Goal: Find contact information: Find contact information

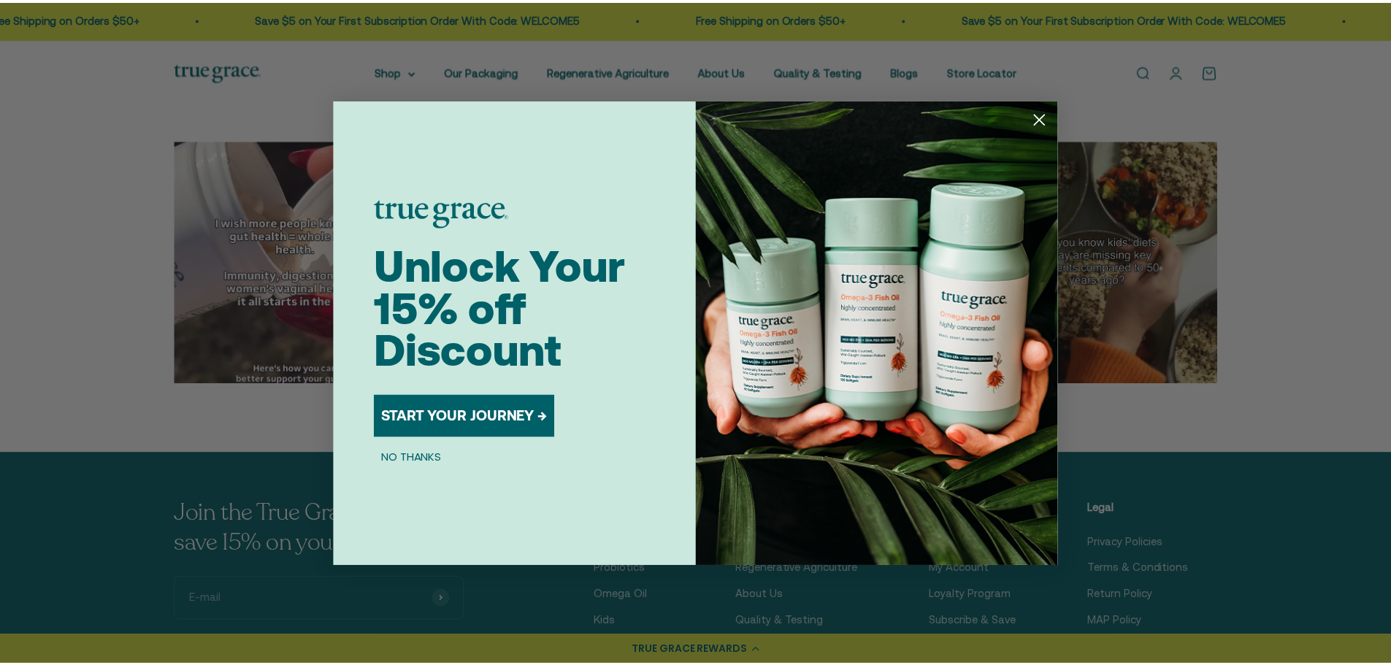
scroll to position [4820, 0]
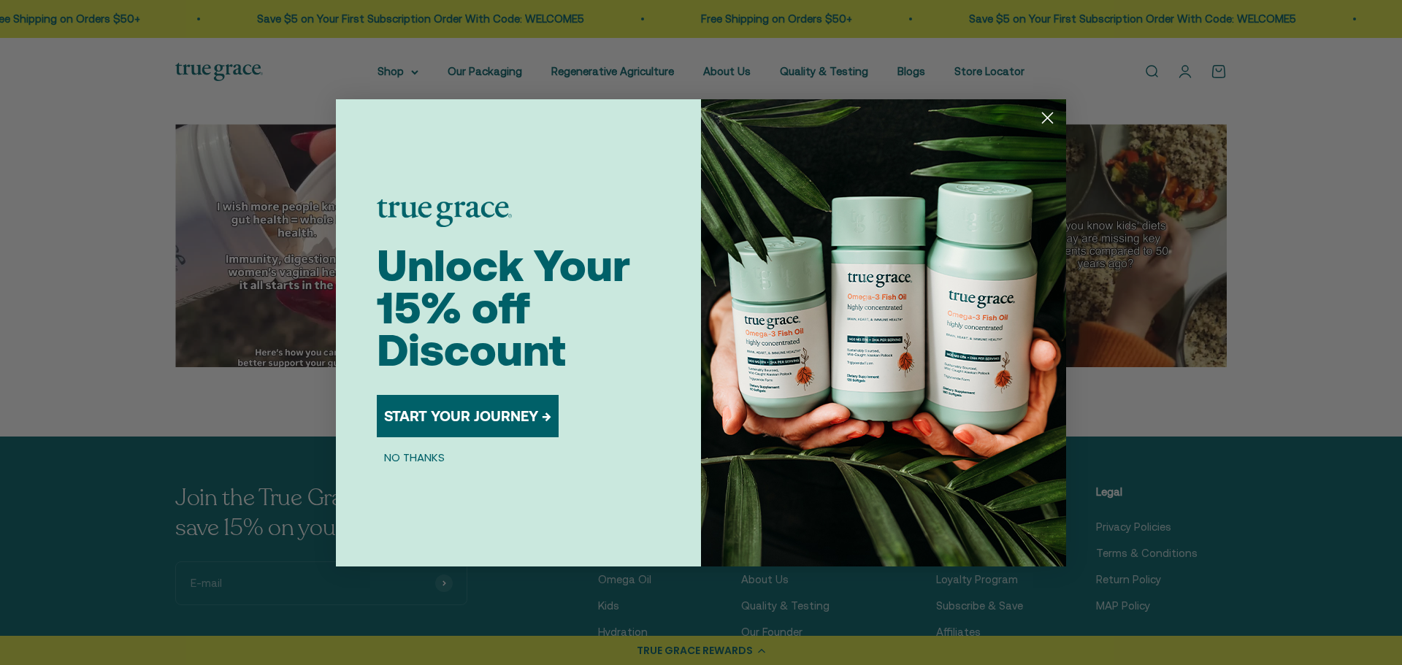
click at [1049, 113] on circle "Close dialog" at bounding box center [1048, 117] width 24 height 24
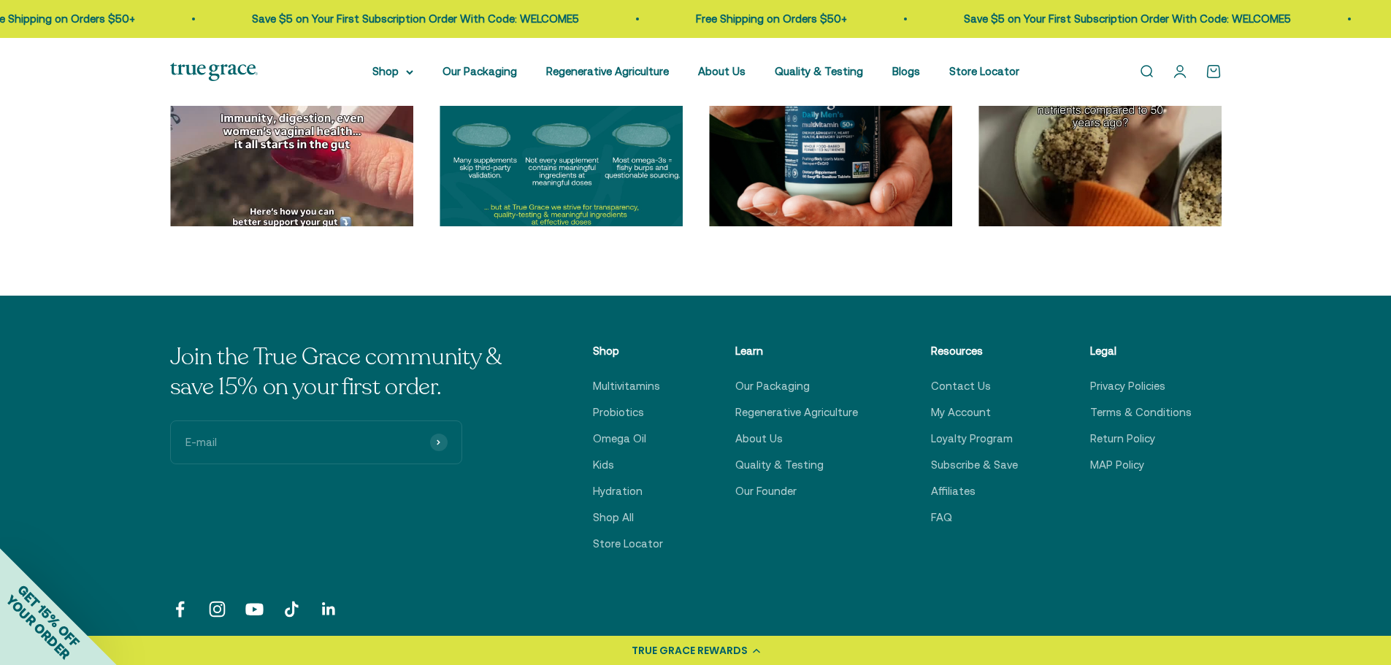
scroll to position [5039, 0]
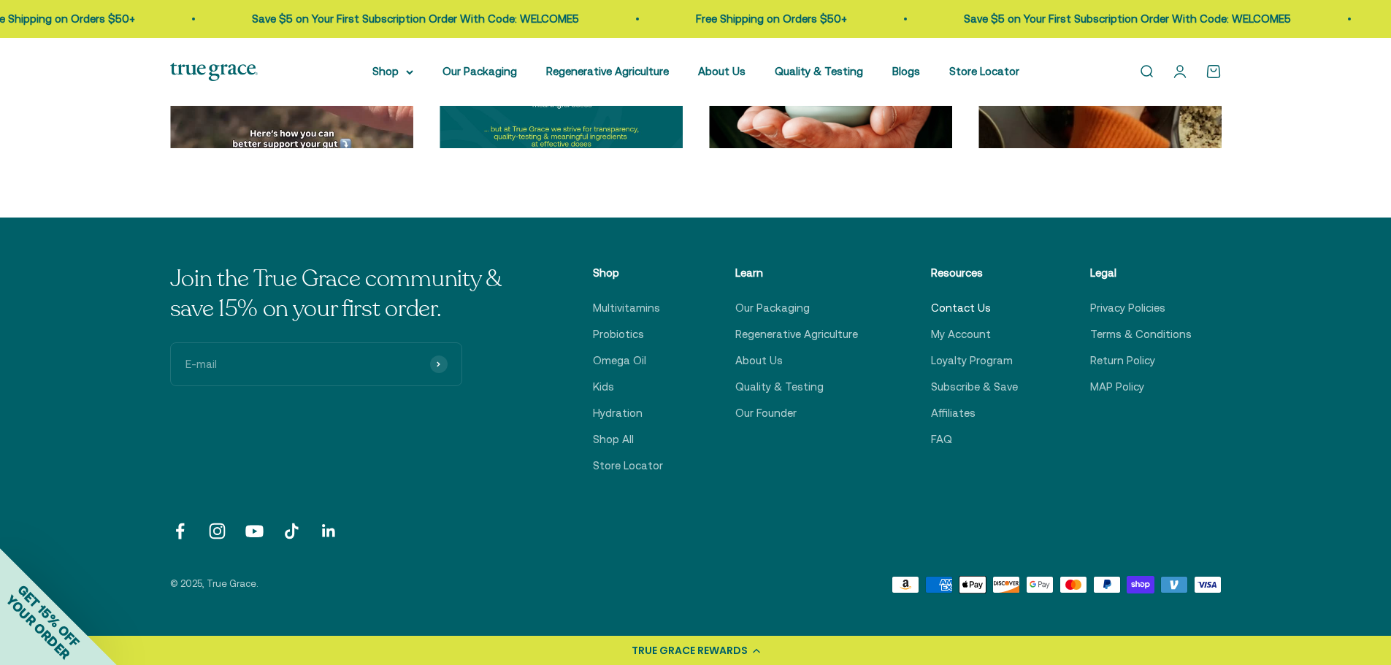
click at [964, 305] on link "Contact Us" at bounding box center [961, 308] width 60 height 18
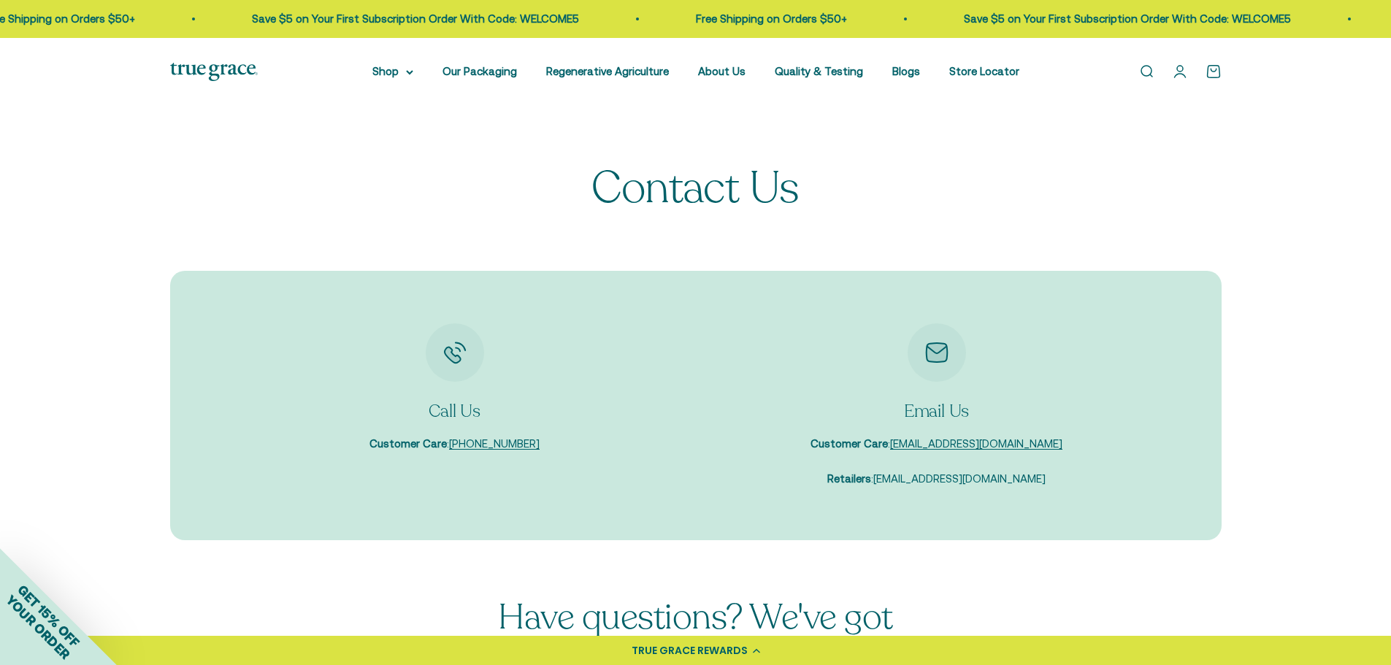
click at [968, 477] on link "[EMAIL_ADDRESS][DOMAIN_NAME]" at bounding box center [959, 478] width 172 height 12
drag, startPoint x: 1032, startPoint y: 475, endPoint x: 897, endPoint y: 490, distance: 136.0
click at [892, 490] on div "Call Us Customer Care : [PHONE_NUMBER] Email Us Customer Care : [EMAIL_ADDRESS]…" at bounding box center [696, 406] width 1052 height 270
copy link "[EMAIL_ADDRESS][DOMAIN_NAME]"
